Goal: Book appointment/travel/reservation

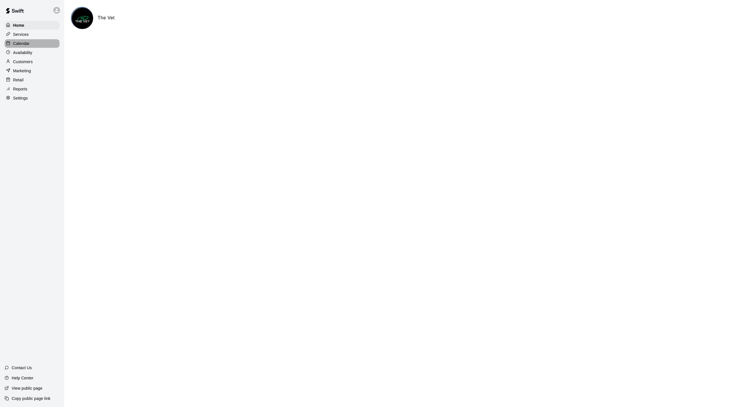
click at [26, 45] on p "Calendar" at bounding box center [21, 44] width 17 height 6
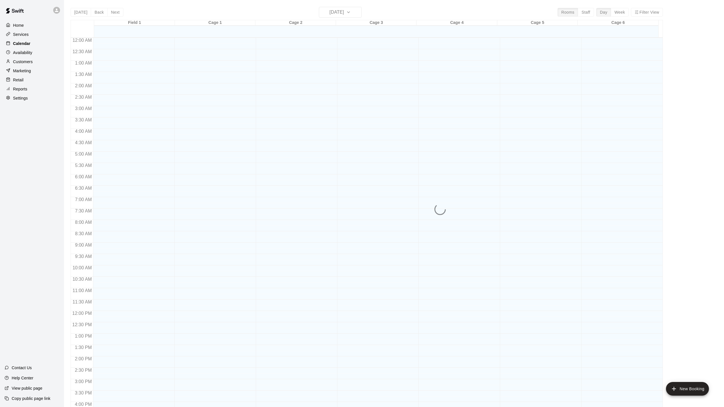
scroll to position [154, 0]
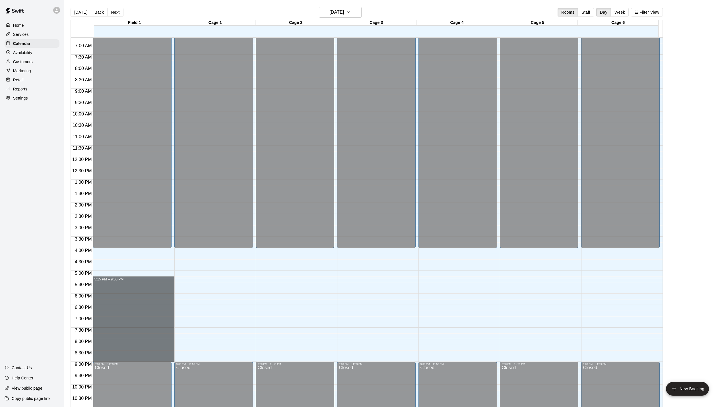
drag, startPoint x: 99, startPoint y: 282, endPoint x: 104, endPoint y: 358, distance: 76.4
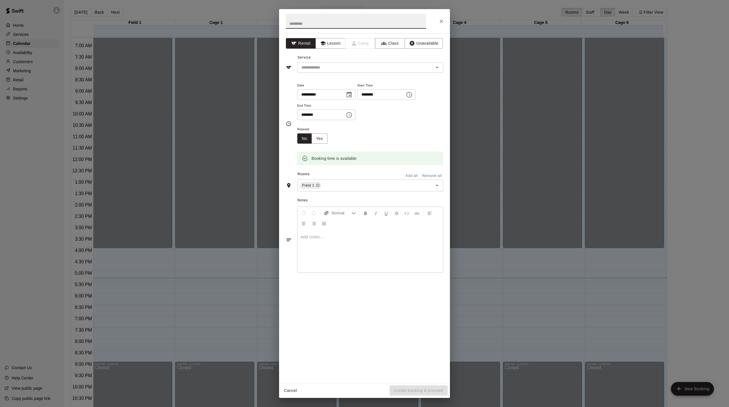
click at [409, 180] on button "Add all" at bounding box center [411, 176] width 18 height 9
click at [437, 71] on icon "Open" at bounding box center [436, 67] width 7 height 7
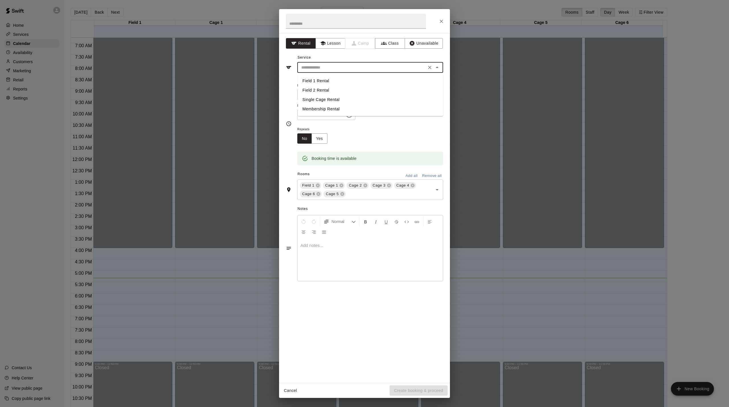
click at [322, 101] on li "Single Cage Rental" at bounding box center [370, 99] width 145 height 9
type input "**********"
click at [423, 391] on button "Create booking & proceed" at bounding box center [418, 391] width 58 height 11
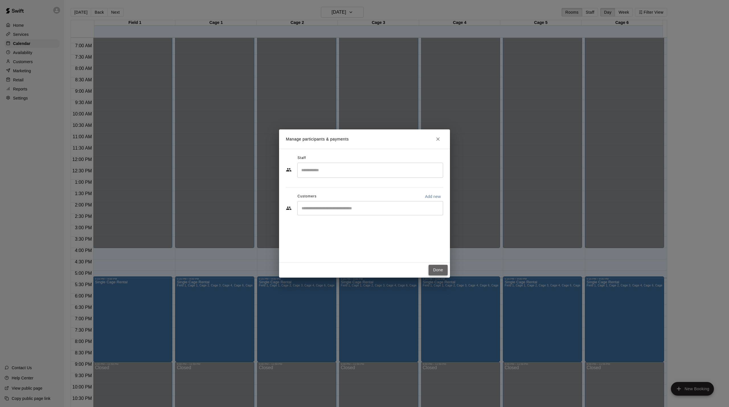
click at [439, 272] on button "Done" at bounding box center [437, 270] width 19 height 11
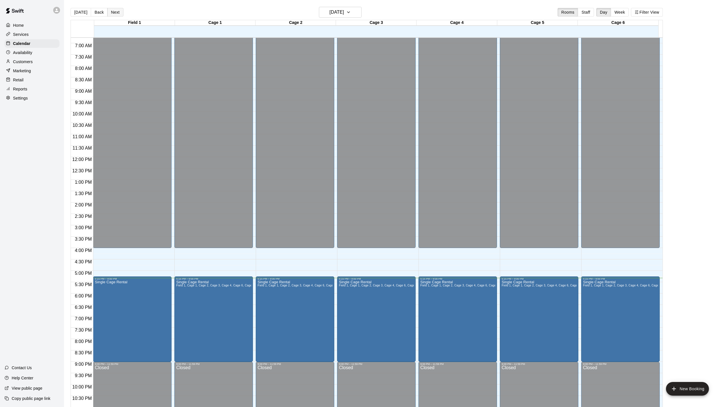
click at [117, 12] on button "Next" at bounding box center [115, 12] width 16 height 9
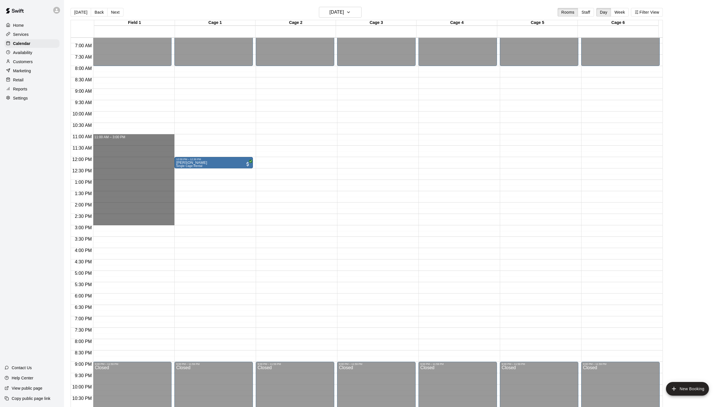
drag, startPoint x: 99, startPoint y: 137, endPoint x: 101, endPoint y: 224, distance: 87.4
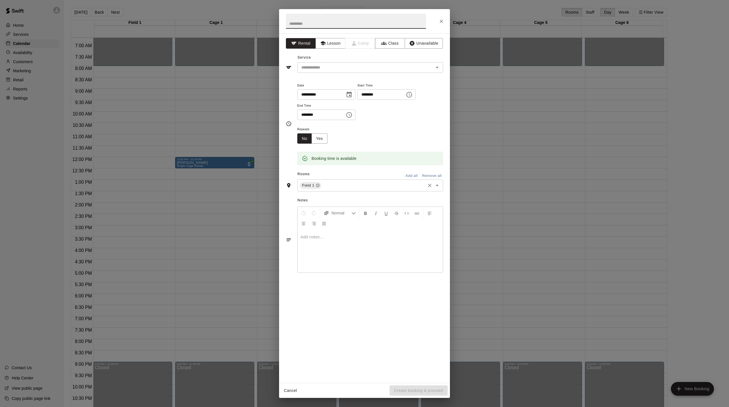
click at [437, 189] on icon "Open" at bounding box center [436, 185] width 7 height 7
click at [414, 180] on button "Add all" at bounding box center [411, 176] width 18 height 9
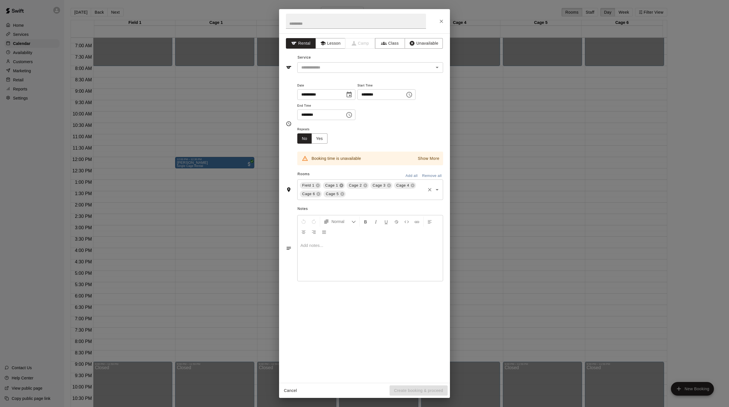
click at [343, 188] on icon at bounding box center [341, 185] width 5 height 5
click at [440, 69] on icon "Open" at bounding box center [436, 67] width 7 height 7
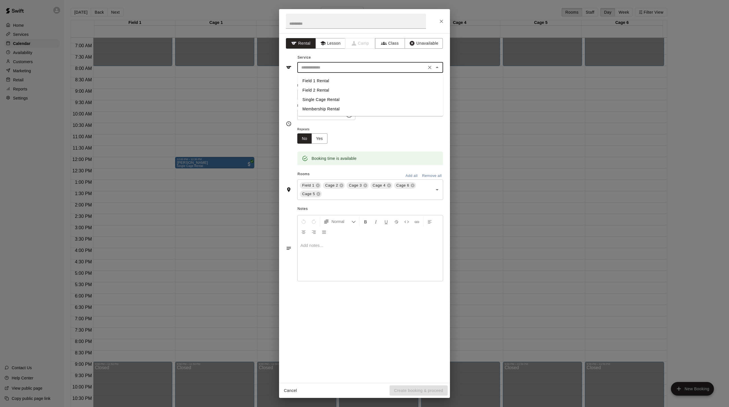
click at [321, 100] on li "Single Cage Rental" at bounding box center [370, 99] width 145 height 9
type input "**********"
click at [428, 393] on button "Create booking & proceed" at bounding box center [418, 391] width 58 height 11
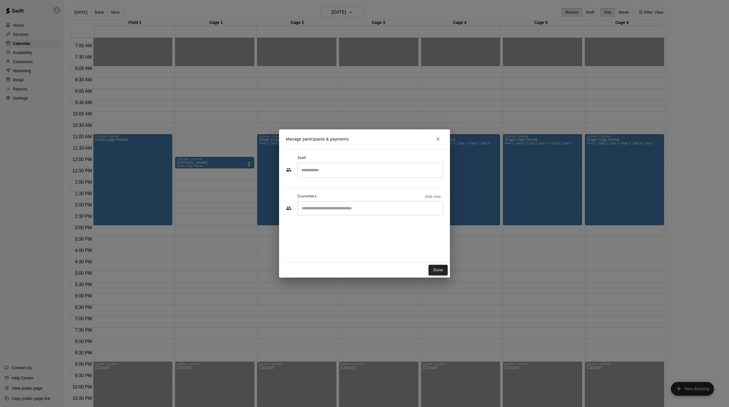
click at [441, 273] on button "Done" at bounding box center [437, 270] width 19 height 11
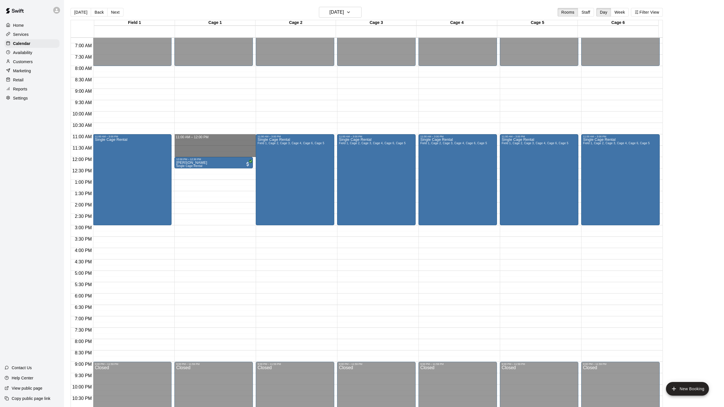
drag, startPoint x: 204, startPoint y: 137, endPoint x: 206, endPoint y: 155, distance: 18.9
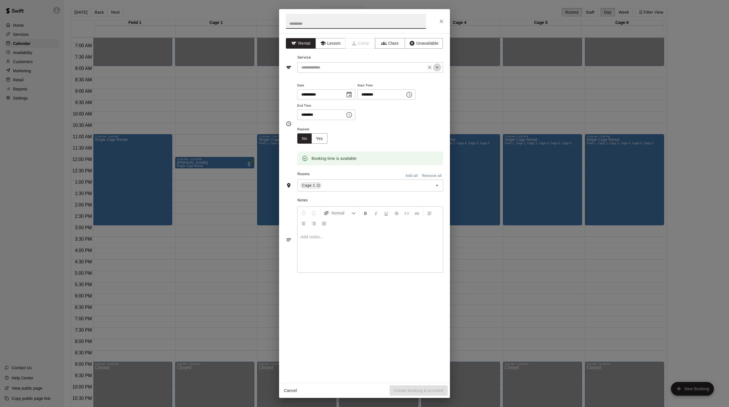
click at [438, 68] on icon "Open" at bounding box center [436, 67] width 7 height 7
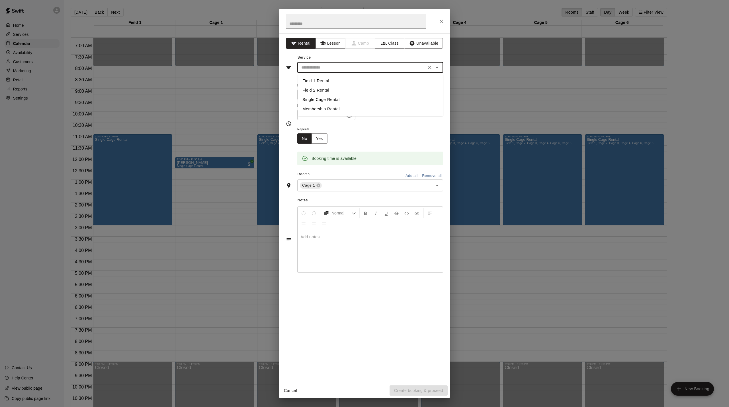
click at [322, 96] on li "Single Cage Rental" at bounding box center [370, 99] width 145 height 9
type input "**********"
click at [423, 392] on button "Create booking & proceed" at bounding box center [418, 391] width 58 height 11
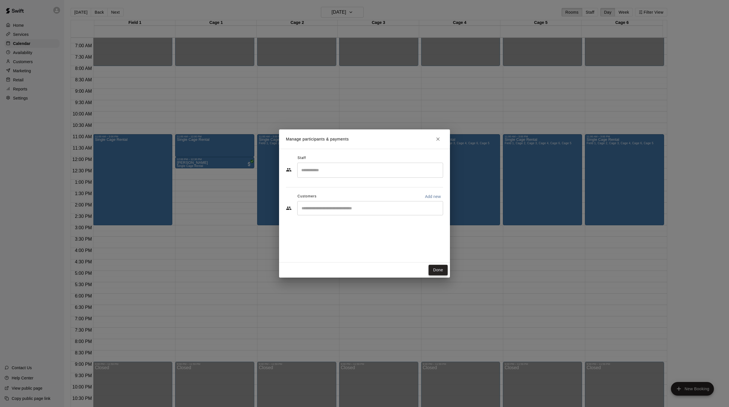
click at [436, 271] on button "Done" at bounding box center [437, 270] width 19 height 11
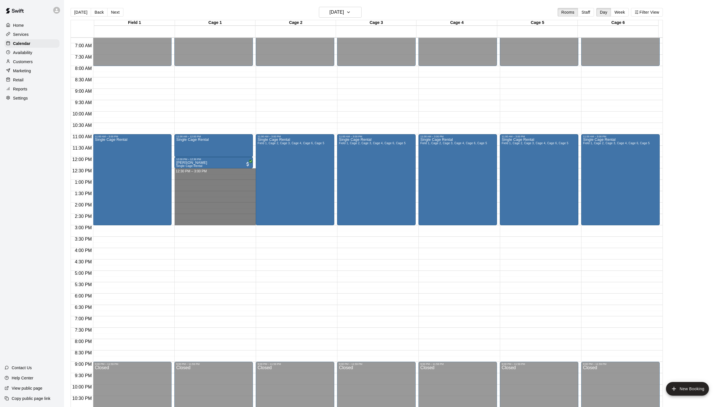
drag, startPoint x: 184, startPoint y: 172, endPoint x: 190, endPoint y: 222, distance: 50.6
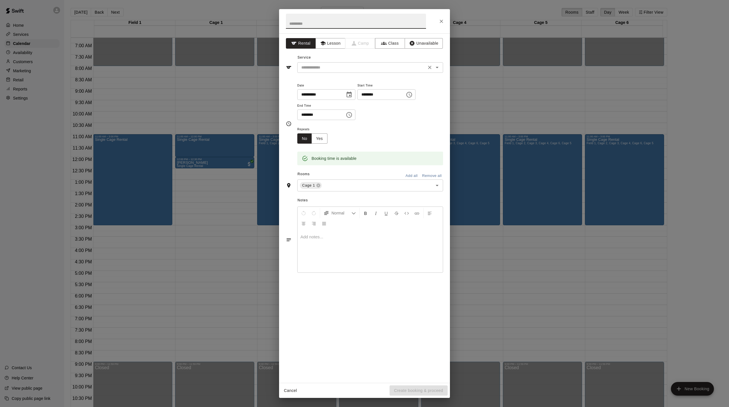
click at [437, 71] on icon "Open" at bounding box center [436, 67] width 7 height 7
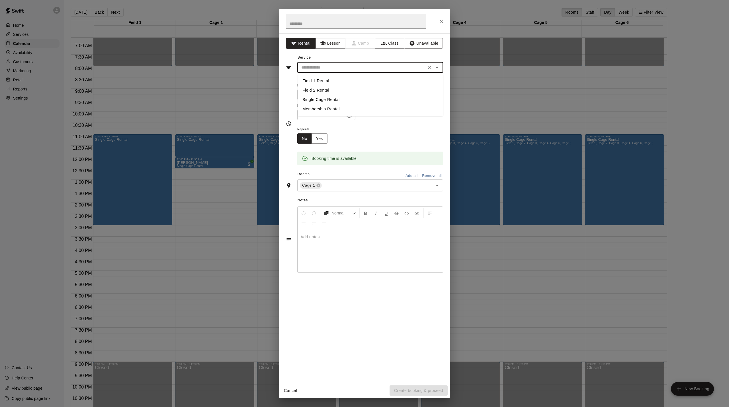
click at [321, 97] on li "Single Cage Rental" at bounding box center [370, 99] width 145 height 9
type input "**********"
click at [407, 390] on button "Create booking & proceed" at bounding box center [418, 391] width 58 height 11
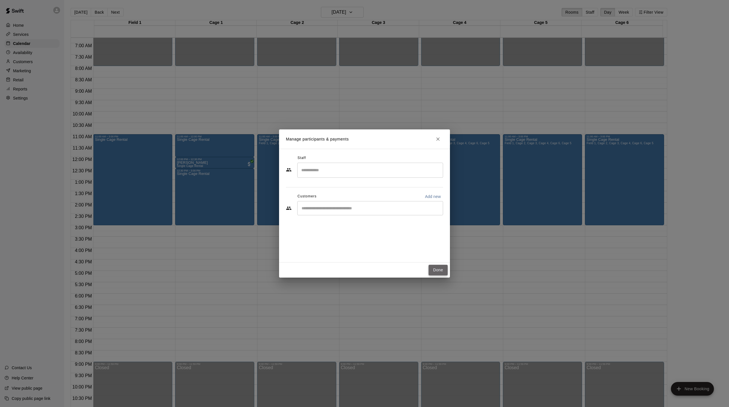
click at [437, 270] on button "Done" at bounding box center [437, 270] width 19 height 11
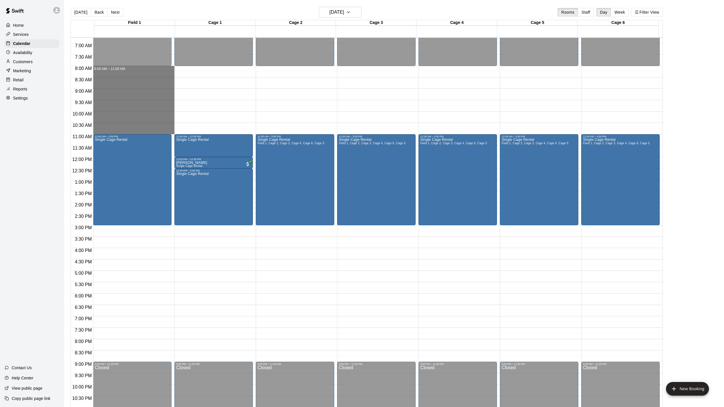
drag, startPoint x: 105, startPoint y: 69, endPoint x: 104, endPoint y: 131, distance: 62.3
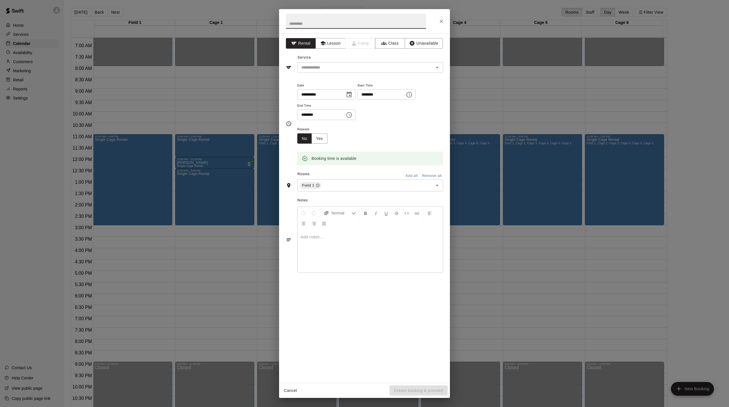
click at [408, 180] on button "Add all" at bounding box center [411, 176] width 18 height 9
click at [436, 68] on icon "Open" at bounding box center [436, 67] width 3 height 1
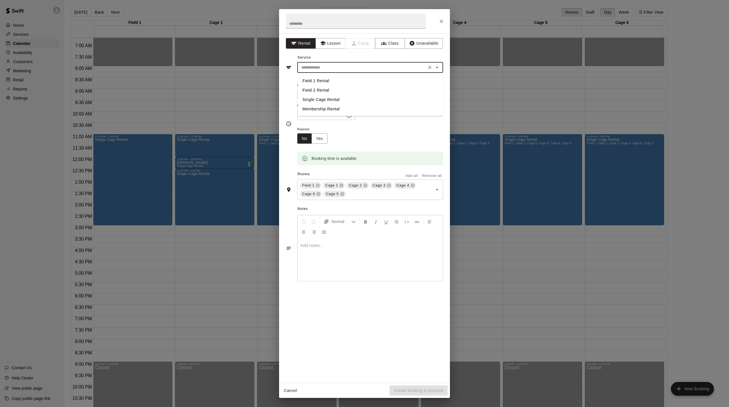
click at [314, 101] on li "Single Cage Rental" at bounding box center [370, 99] width 145 height 9
type input "**********"
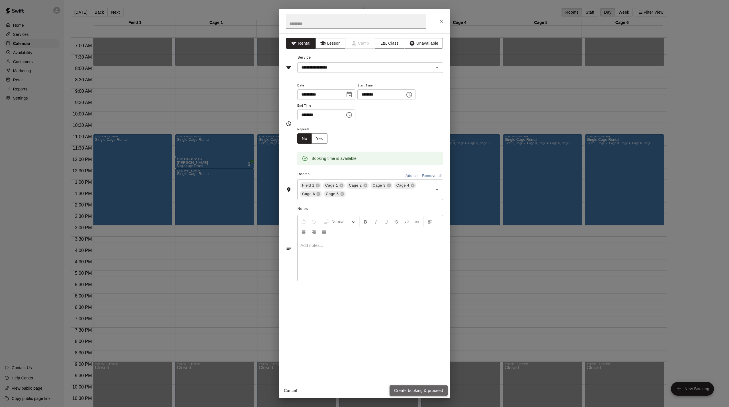
click at [402, 392] on button "Create booking & proceed" at bounding box center [418, 391] width 58 height 11
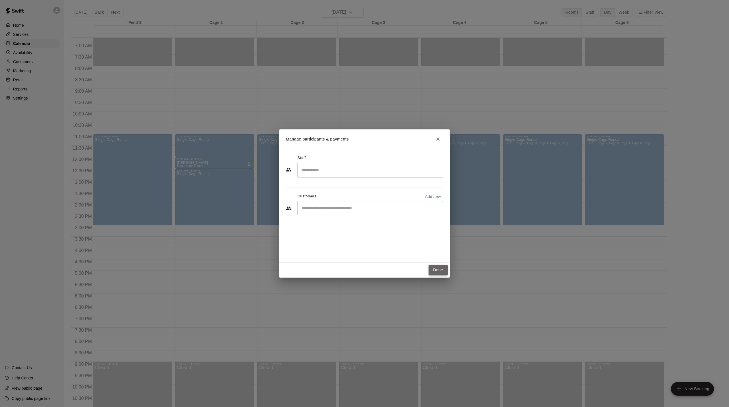
click at [437, 273] on button "Done" at bounding box center [437, 270] width 19 height 11
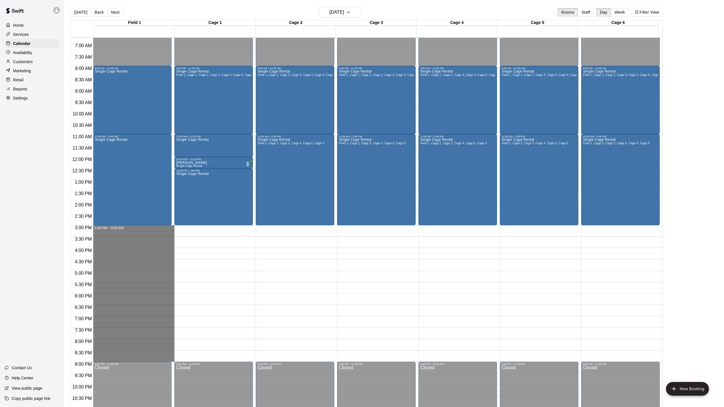
drag, startPoint x: 101, startPoint y: 229, endPoint x: 153, endPoint y: 362, distance: 143.5
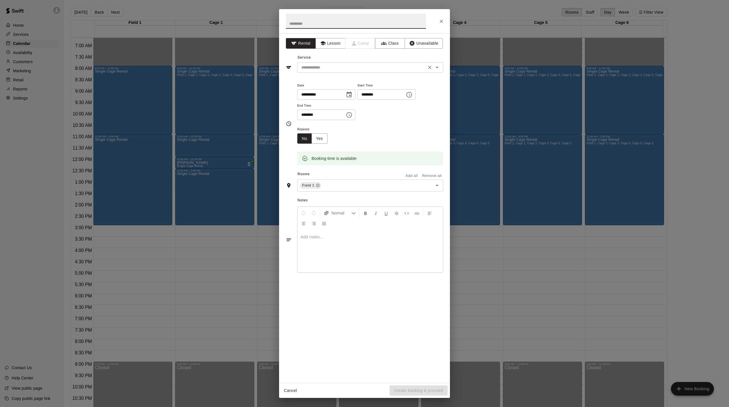
click at [439, 71] on icon "Open" at bounding box center [436, 67] width 7 height 7
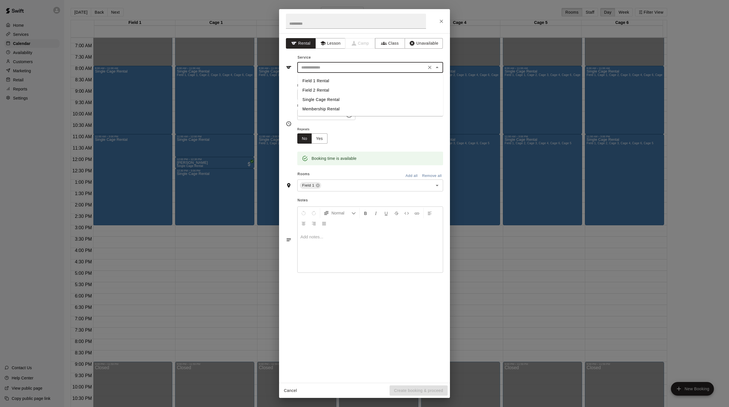
click at [312, 99] on li "Single Cage Rental" at bounding box center [370, 99] width 145 height 9
type input "**********"
click at [405, 177] on button "Add all" at bounding box center [411, 176] width 18 height 9
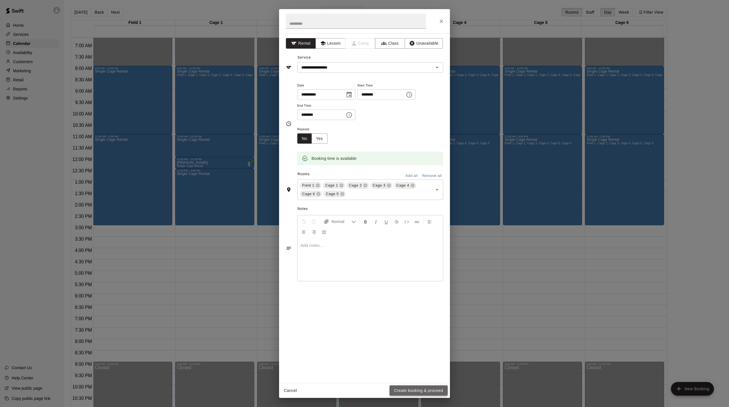
click at [406, 388] on button "Create booking & proceed" at bounding box center [418, 391] width 58 height 11
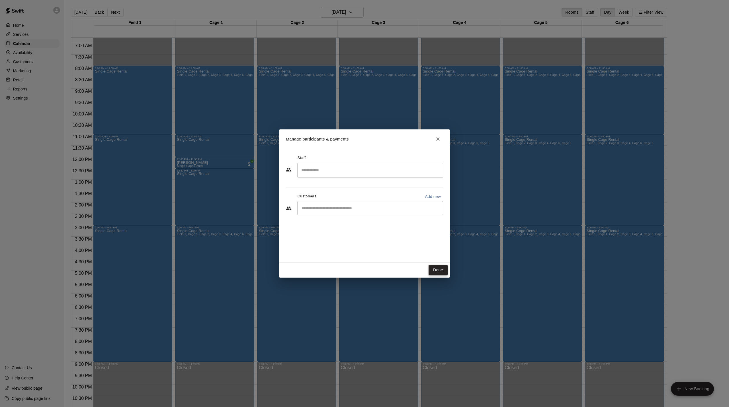
click at [435, 270] on button "Done" at bounding box center [437, 270] width 19 height 11
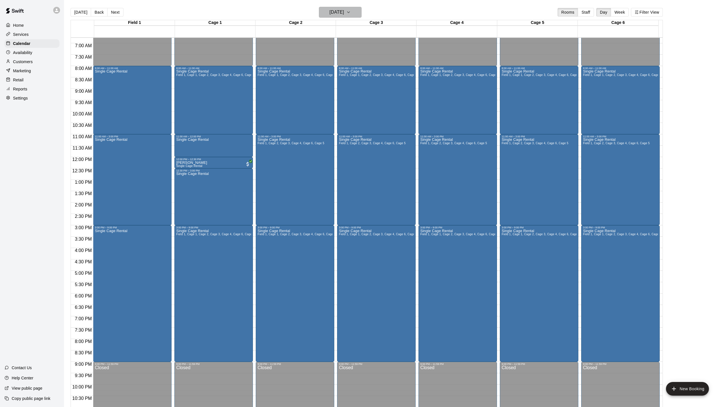
click at [351, 11] on icon "button" at bounding box center [348, 12] width 5 height 7
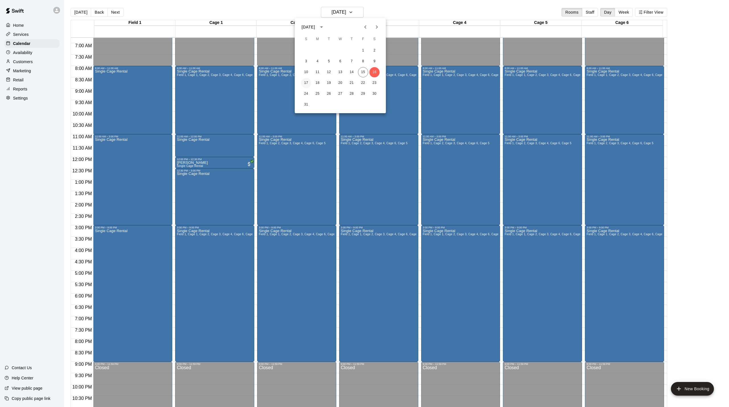
click at [303, 81] on button "17" at bounding box center [306, 83] width 10 height 10
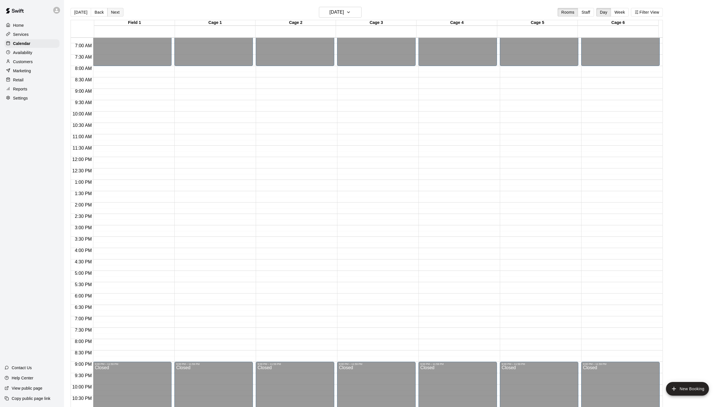
click at [115, 11] on button "Next" at bounding box center [115, 12] width 16 height 9
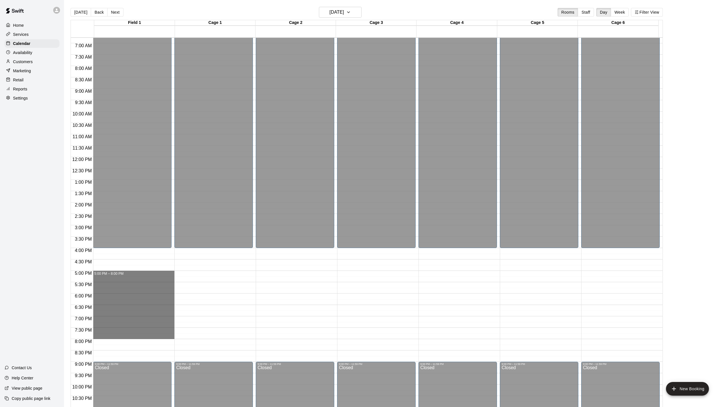
drag, startPoint x: 113, startPoint y: 275, endPoint x: 126, endPoint y: 337, distance: 64.0
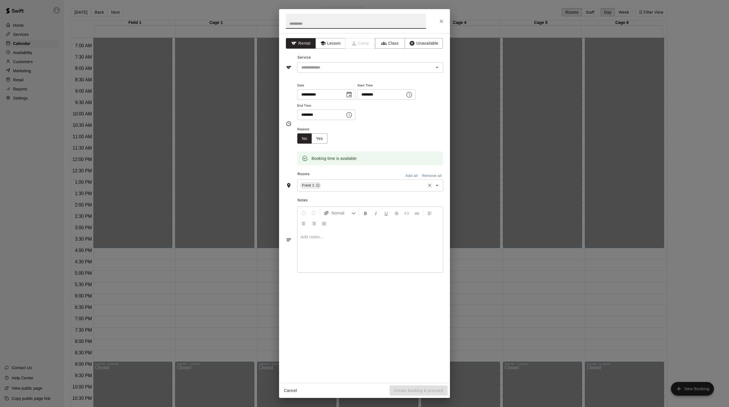
click at [437, 186] on icon "Open" at bounding box center [436, 185] width 3 height 1
click at [411, 180] on button "Add all" at bounding box center [411, 176] width 18 height 9
click at [439, 68] on icon "Open" at bounding box center [436, 67] width 7 height 7
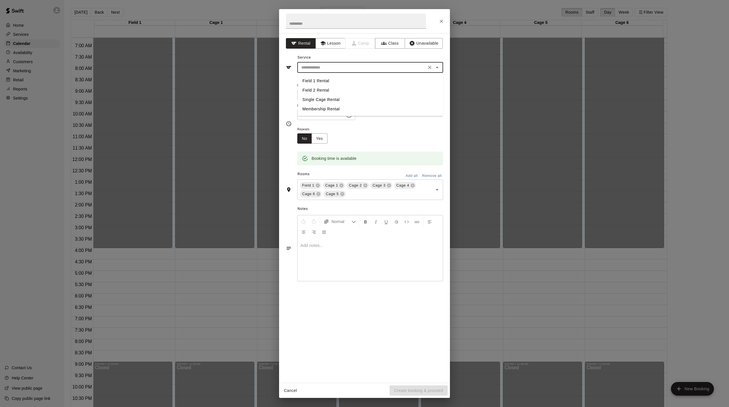
click at [322, 99] on li "Single Cage Rental" at bounding box center [370, 99] width 145 height 9
type input "**********"
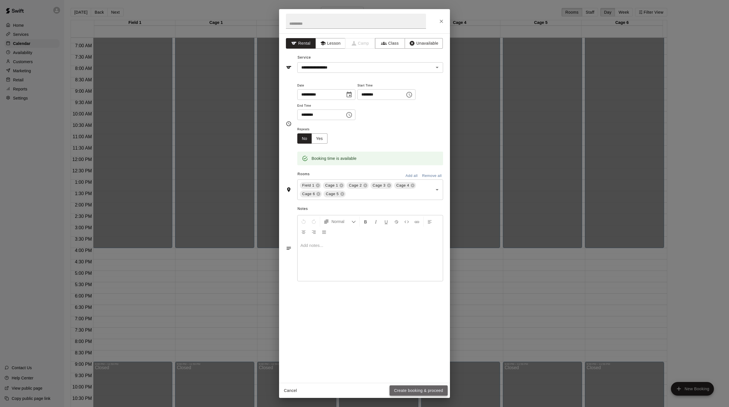
click at [412, 388] on button "Create booking & proceed" at bounding box center [418, 391] width 58 height 11
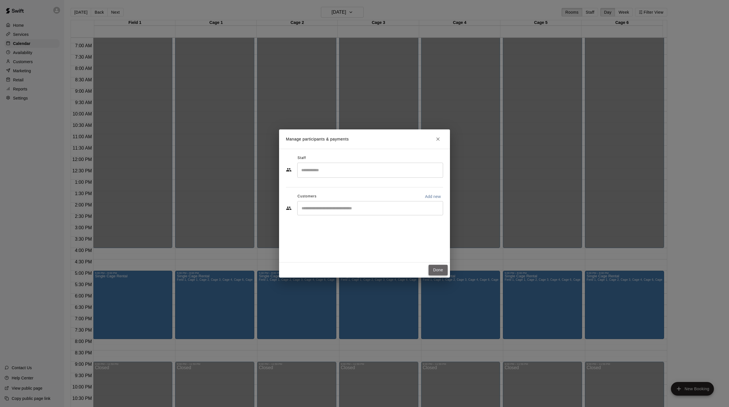
click at [437, 271] on button "Done" at bounding box center [437, 270] width 19 height 11
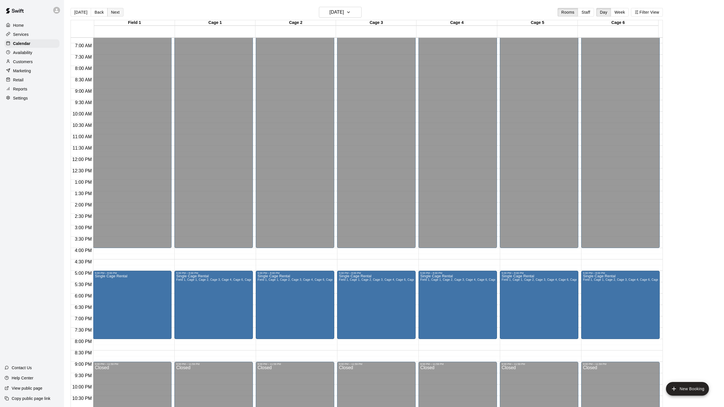
click at [118, 13] on button "Next" at bounding box center [115, 12] width 16 height 9
